Goal: Information Seeking & Learning: Find specific fact

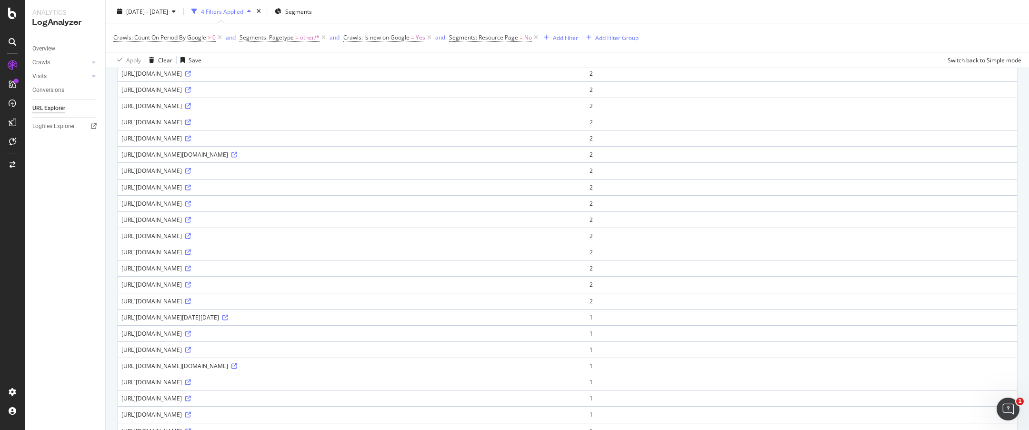
scroll to position [317, 0]
click at [228, 314] on icon at bounding box center [225, 316] width 6 height 6
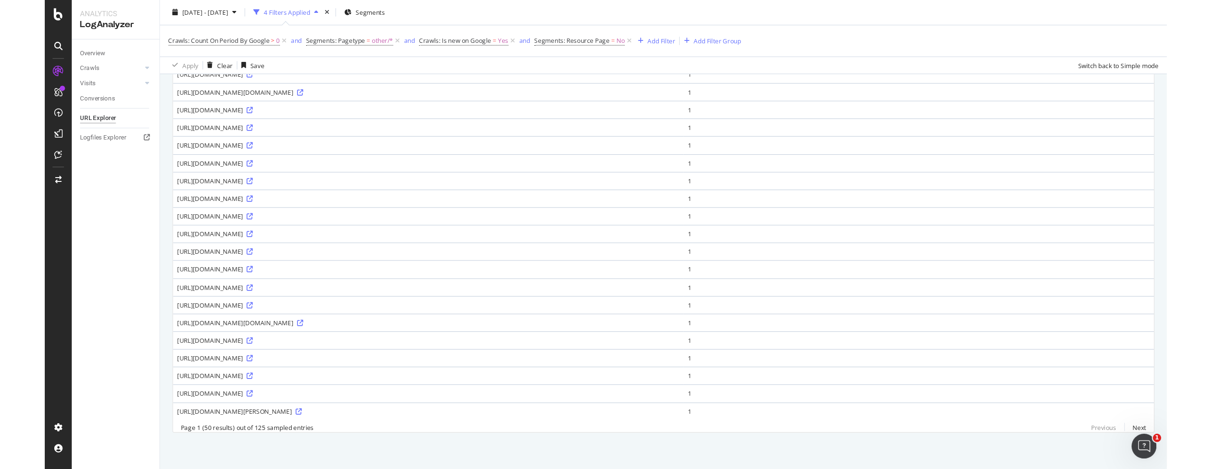
scroll to position [0, 0]
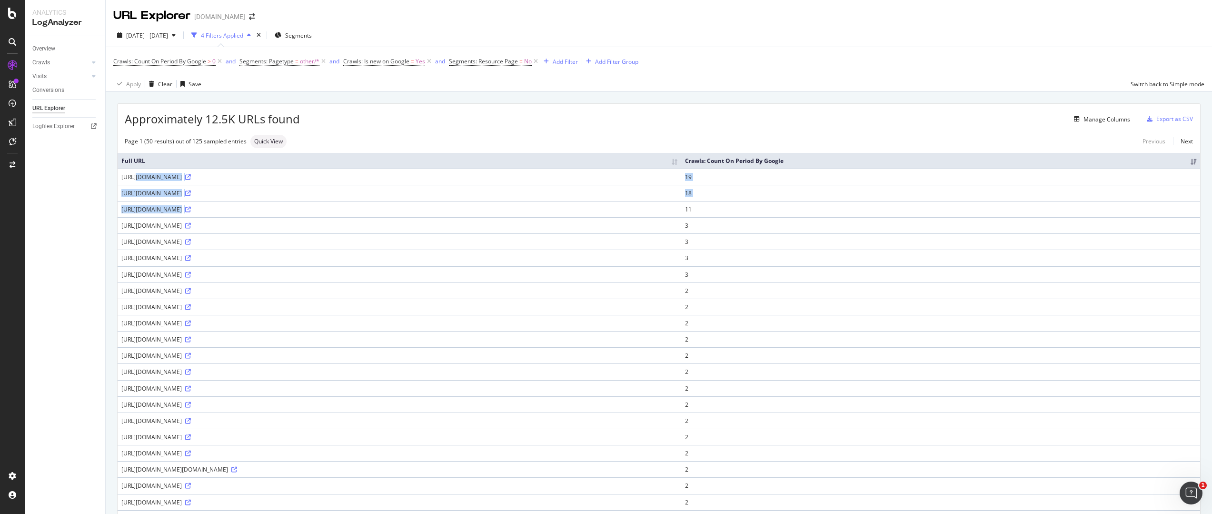
drag, startPoint x: 118, startPoint y: 176, endPoint x: 370, endPoint y: 211, distance: 254.3
copy tbody "https://www.figma.com/i18n-artifacts/locales/244075544255e35187cf2b9da4d4259e12…"
